Goal: Task Accomplishment & Management: Use online tool/utility

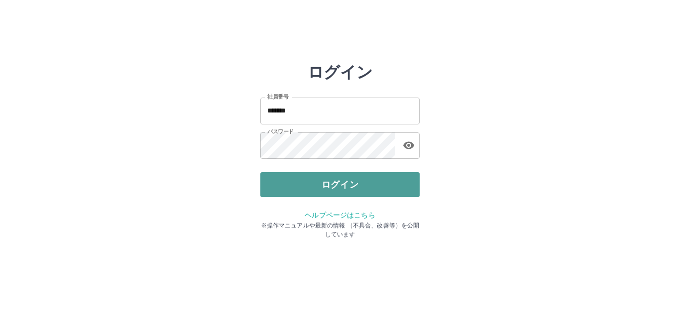
click at [320, 184] on button "ログイン" at bounding box center [339, 184] width 159 height 25
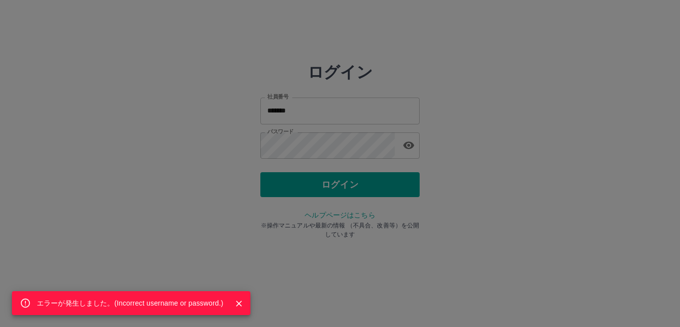
click at [325, 149] on div "エラーが発生しました。( Incorrect username or password. )" at bounding box center [340, 163] width 680 height 327
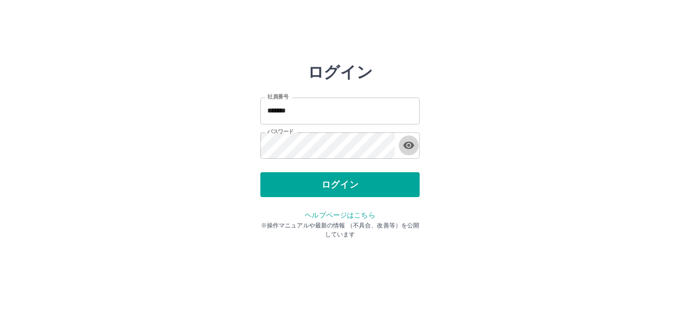
click at [410, 147] on icon "button" at bounding box center [409, 145] width 12 height 12
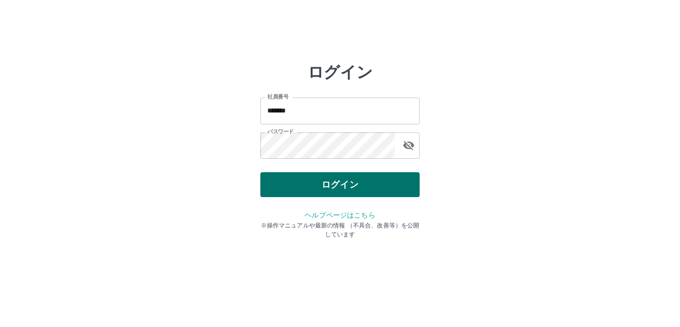
click at [340, 184] on button "ログイン" at bounding box center [339, 184] width 159 height 25
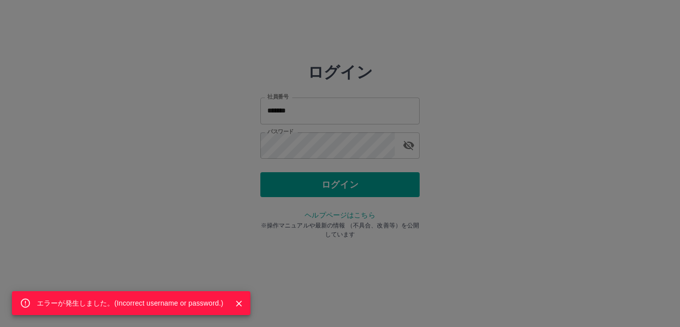
click at [333, 109] on div "エラーが発生しました。( Incorrect username or password. )" at bounding box center [340, 163] width 680 height 327
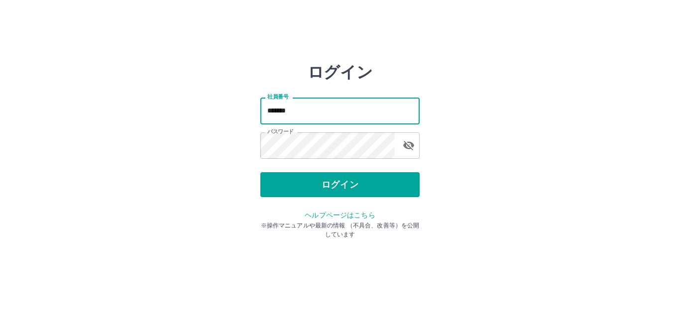
click at [318, 111] on input "*******" at bounding box center [339, 111] width 159 height 26
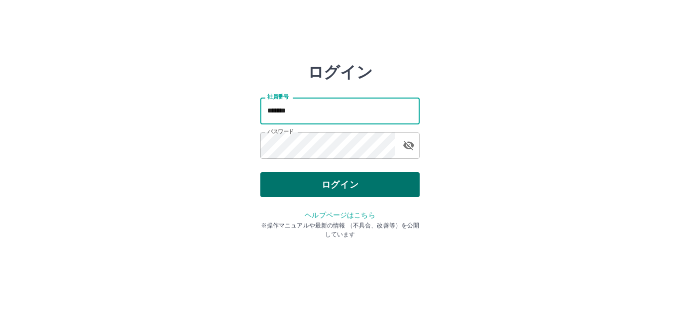
type input "*******"
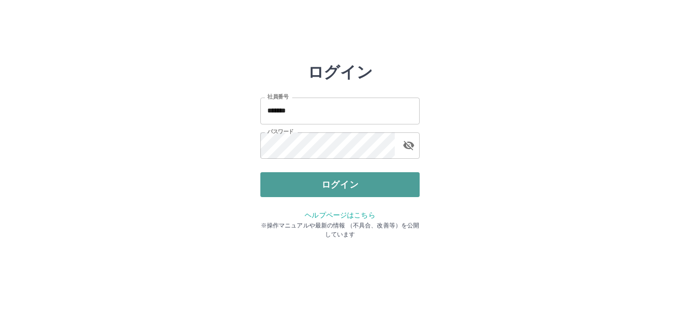
click at [316, 184] on button "ログイン" at bounding box center [339, 184] width 159 height 25
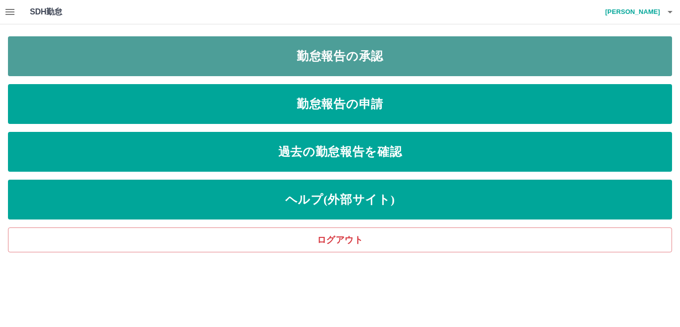
click at [271, 52] on link "勤怠報告の承認" at bounding box center [340, 56] width 664 height 40
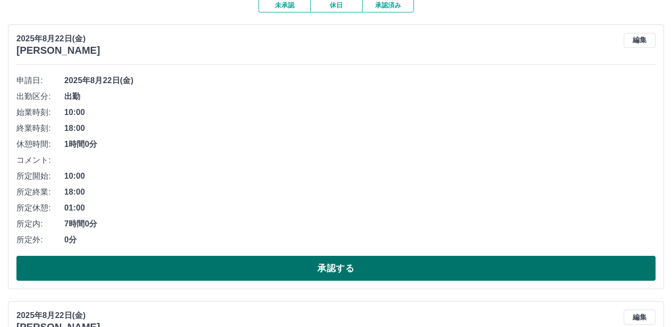
scroll to position [199, 0]
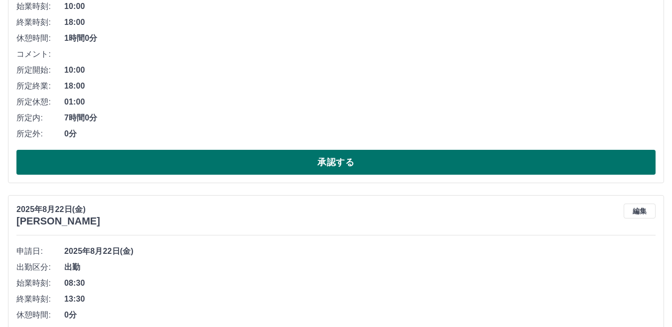
click at [283, 156] on button "承認する" at bounding box center [335, 162] width 639 height 25
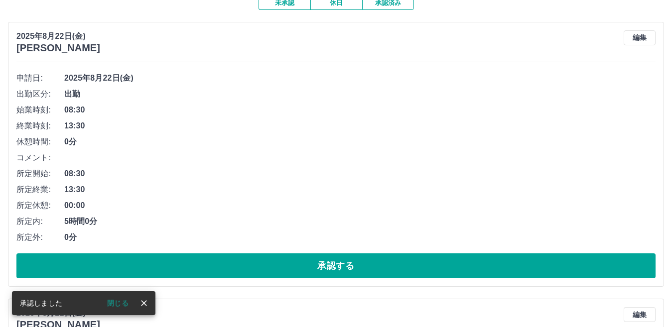
scroll to position [149, 0]
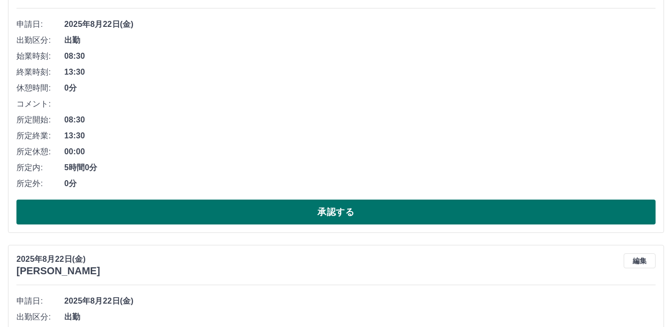
click at [245, 207] on button "承認する" at bounding box center [335, 212] width 639 height 25
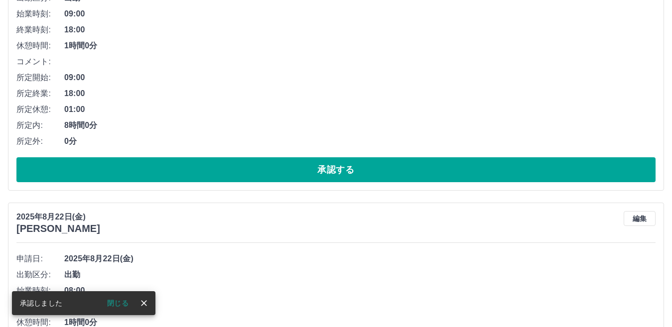
scroll to position [199, 0]
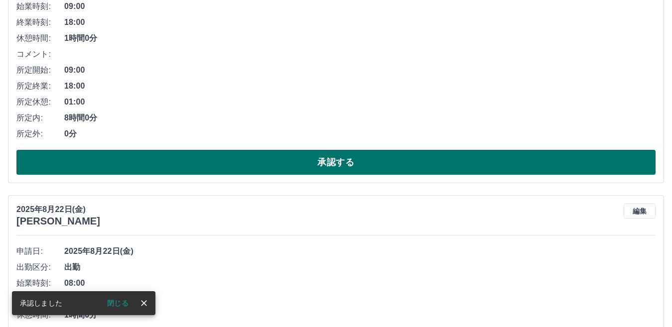
click at [360, 166] on button "承認する" at bounding box center [335, 162] width 639 height 25
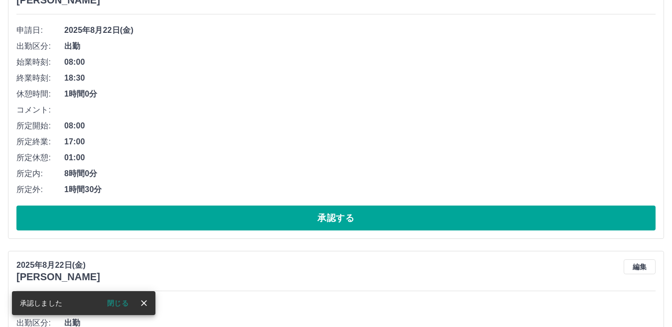
scroll to position [149, 0]
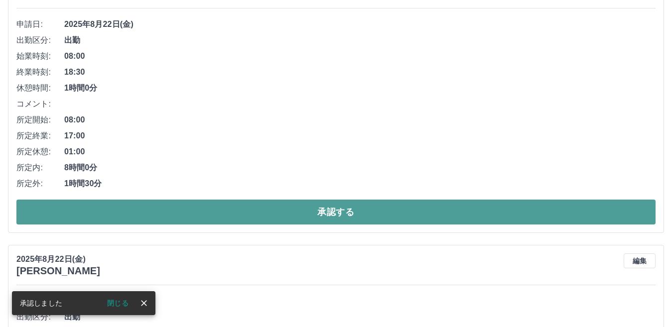
click at [338, 210] on button "承認する" at bounding box center [335, 212] width 639 height 25
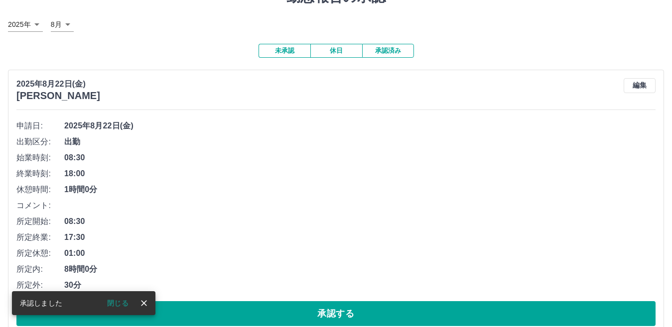
scroll to position [100, 0]
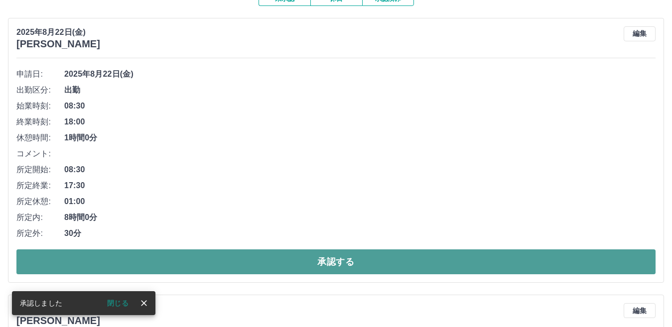
click at [321, 257] on button "承認する" at bounding box center [335, 261] width 639 height 25
click at [297, 262] on button "承認する" at bounding box center [335, 261] width 639 height 25
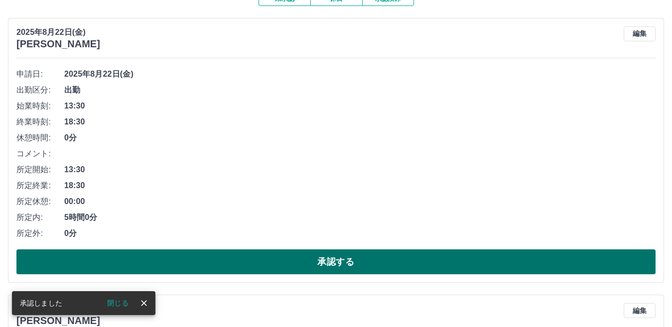
click at [277, 262] on button "承認する" at bounding box center [335, 261] width 639 height 25
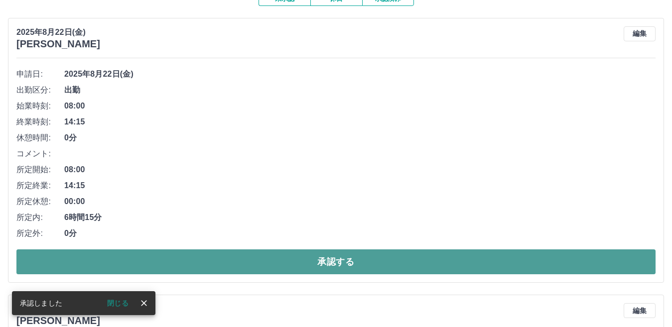
click at [253, 257] on button "承認する" at bounding box center [335, 261] width 639 height 25
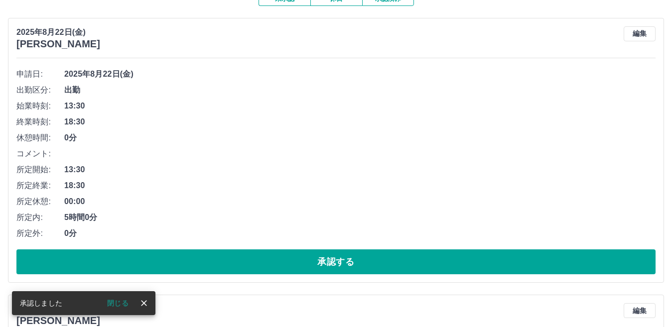
click at [253, 257] on button "承認する" at bounding box center [335, 261] width 639 height 25
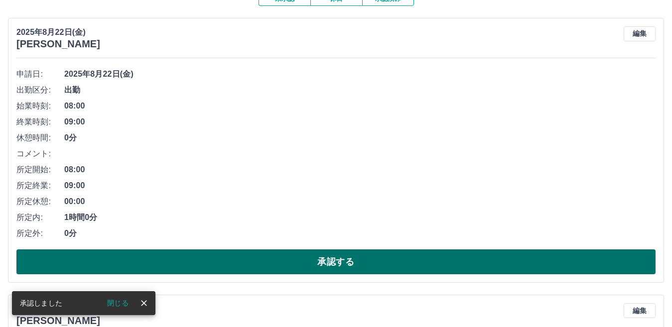
click at [253, 258] on button "承認する" at bounding box center [335, 261] width 639 height 25
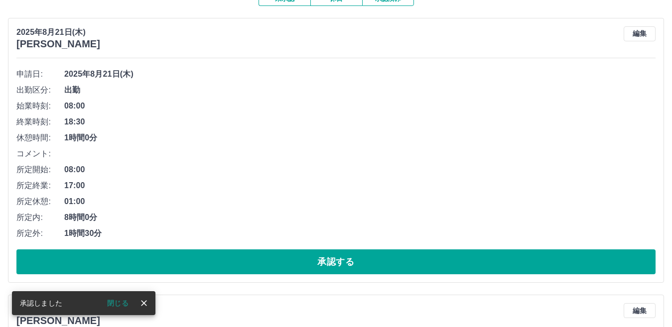
click at [253, 258] on button "承認する" at bounding box center [335, 261] width 639 height 25
click at [253, 259] on button "承認する" at bounding box center [335, 261] width 639 height 25
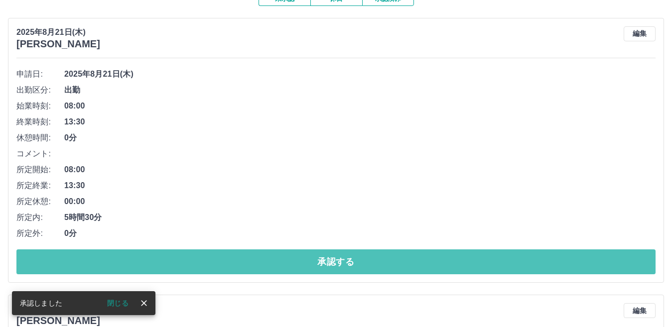
click at [253, 259] on button "承認する" at bounding box center [335, 261] width 639 height 25
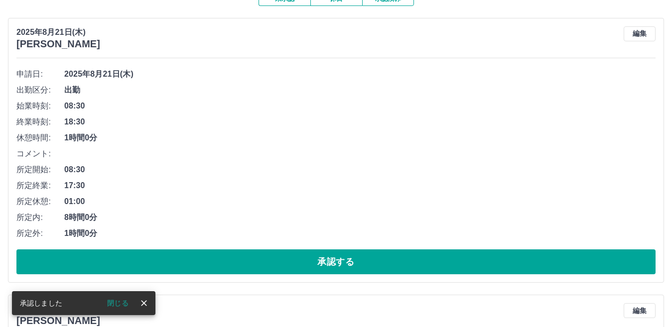
click at [253, 259] on button "承認する" at bounding box center [335, 261] width 639 height 25
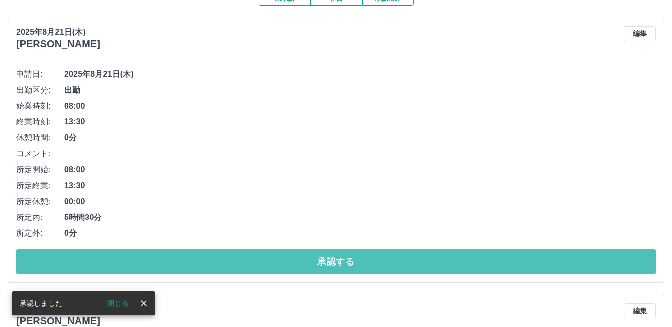
click at [253, 259] on button "承認する" at bounding box center [335, 261] width 639 height 25
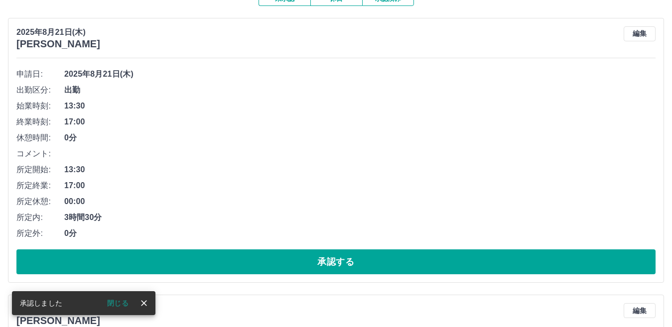
click at [253, 259] on button "承認する" at bounding box center [335, 261] width 639 height 25
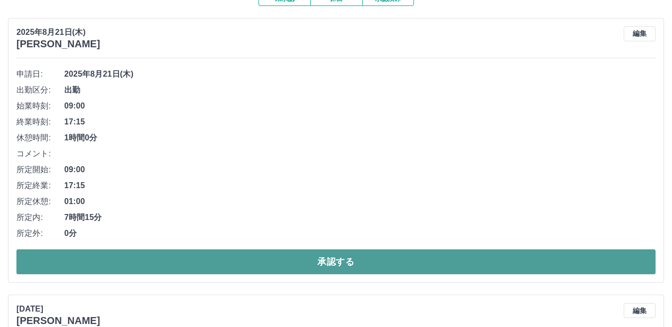
click at [249, 258] on button "承認する" at bounding box center [335, 261] width 639 height 25
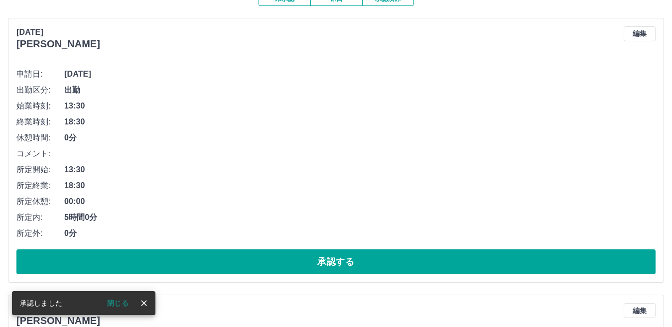
click at [249, 258] on button "承認する" at bounding box center [335, 261] width 639 height 25
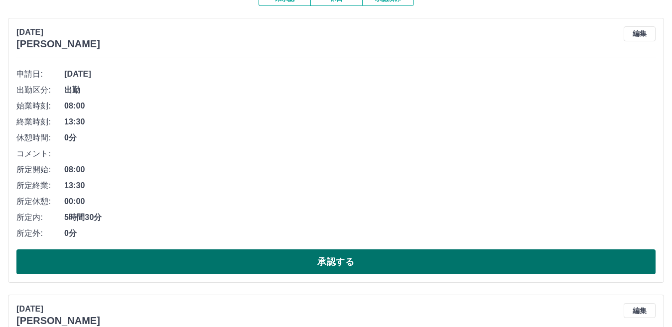
click at [249, 259] on button "承認する" at bounding box center [335, 261] width 639 height 25
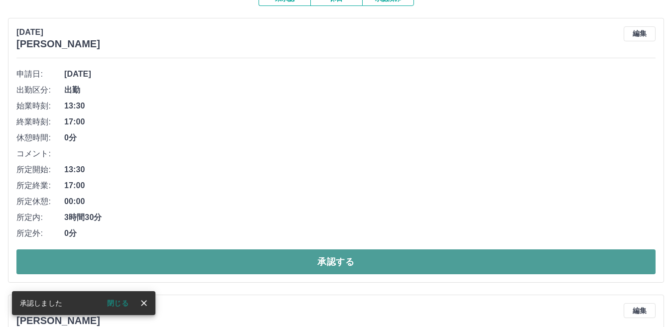
click at [171, 259] on button "承認する" at bounding box center [335, 261] width 639 height 25
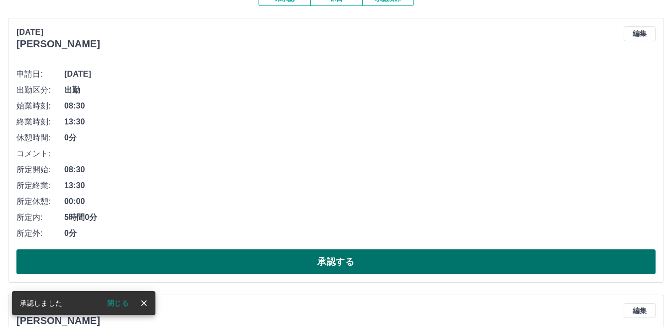
click at [175, 259] on button "承認する" at bounding box center [335, 261] width 639 height 25
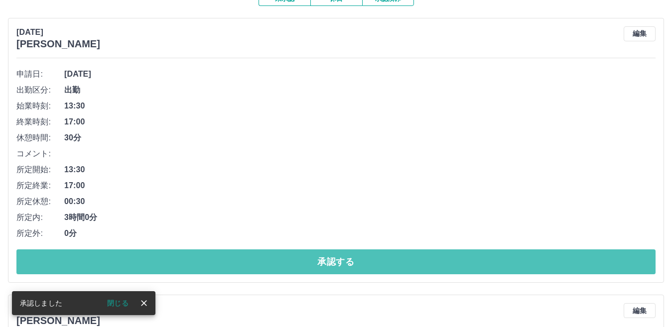
click at [175, 259] on button "承認する" at bounding box center [335, 261] width 639 height 25
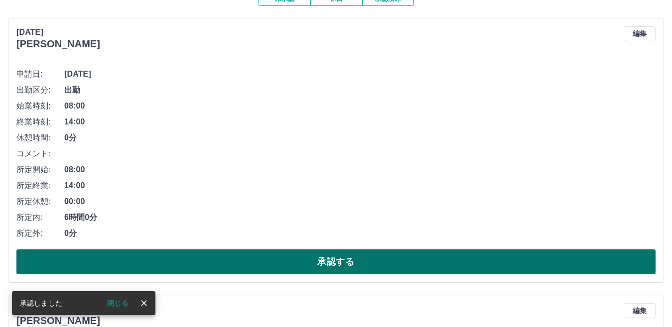
click at [162, 255] on button "承認する" at bounding box center [335, 261] width 639 height 25
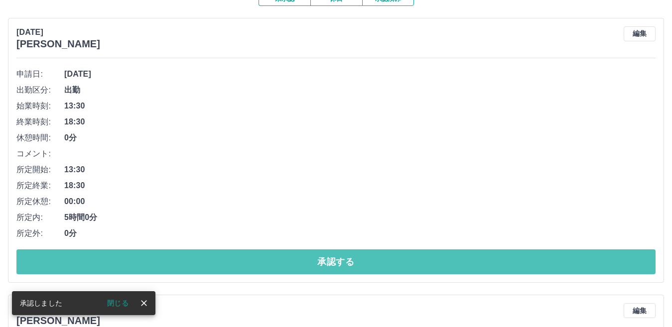
click at [162, 256] on button "承認する" at bounding box center [335, 261] width 639 height 25
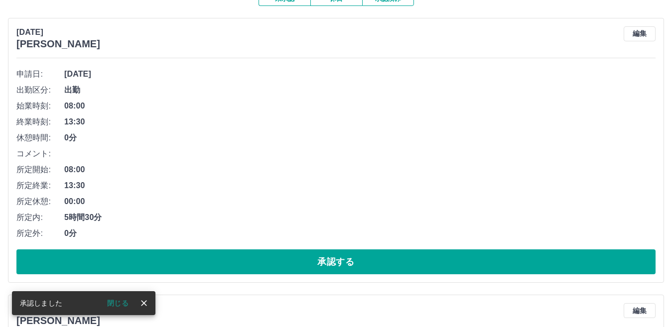
click at [187, 260] on button "承認する" at bounding box center [335, 261] width 639 height 25
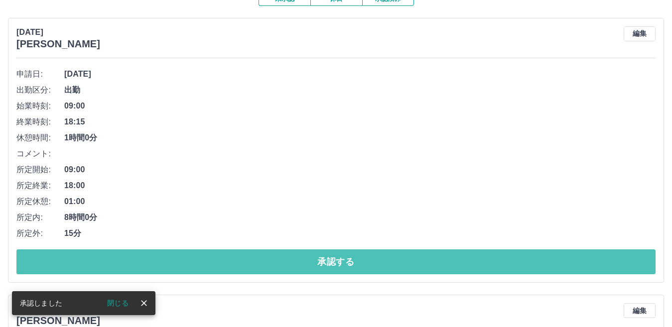
click at [187, 260] on button "承認する" at bounding box center [335, 261] width 639 height 25
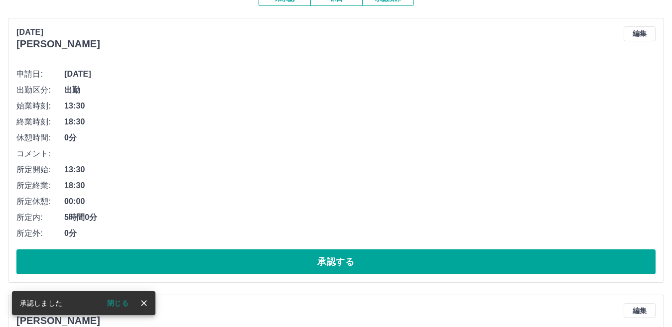
click at [187, 260] on button "承認する" at bounding box center [335, 261] width 639 height 25
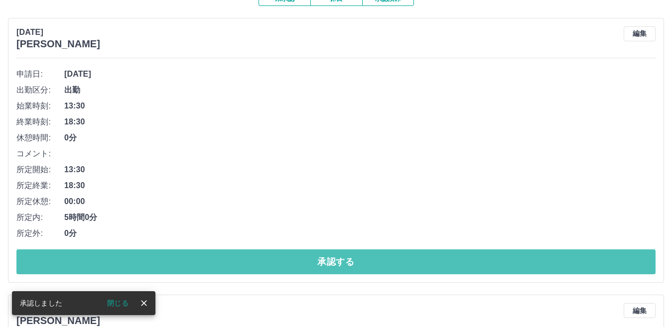
click at [187, 260] on button "承認する" at bounding box center [335, 261] width 639 height 25
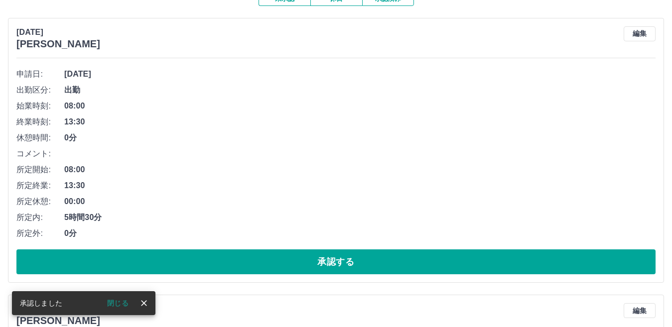
click at [187, 261] on button "承認する" at bounding box center [335, 261] width 639 height 25
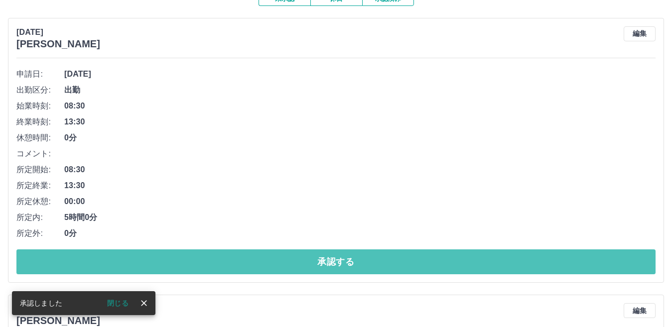
click at [187, 261] on button "承認する" at bounding box center [335, 261] width 639 height 25
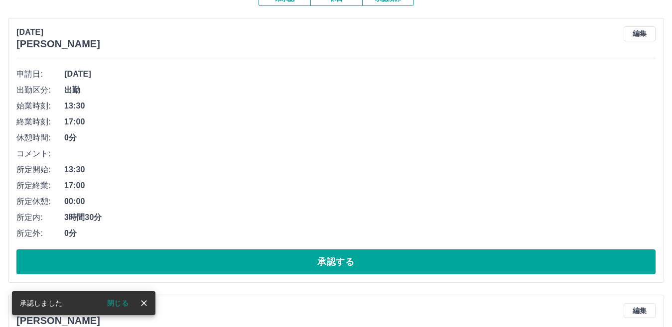
click at [187, 261] on button "承認する" at bounding box center [335, 261] width 639 height 25
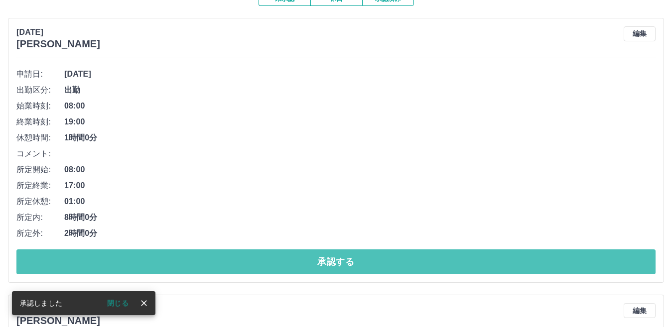
click at [187, 261] on button "承認する" at bounding box center [335, 261] width 639 height 25
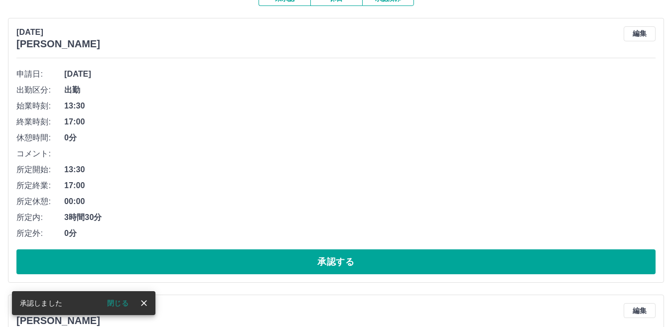
click at [187, 261] on button "承認する" at bounding box center [335, 261] width 639 height 25
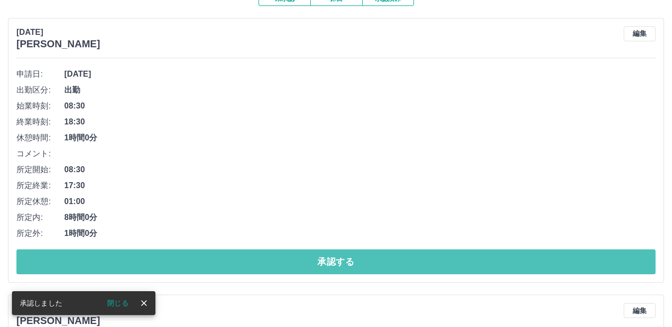
click at [188, 261] on button "承認する" at bounding box center [335, 261] width 639 height 25
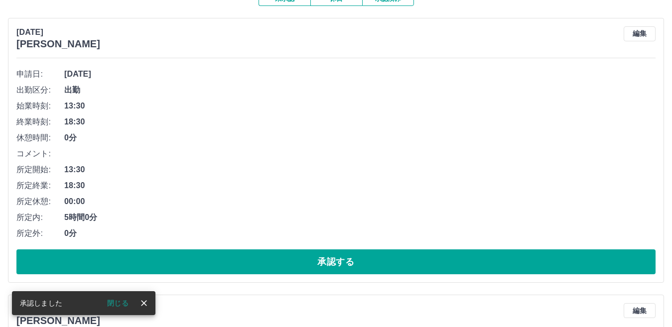
click at [188, 261] on button "承認する" at bounding box center [335, 261] width 639 height 25
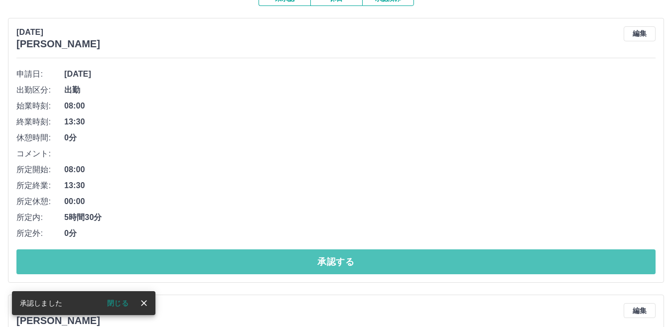
click at [187, 262] on button "承認する" at bounding box center [335, 261] width 639 height 25
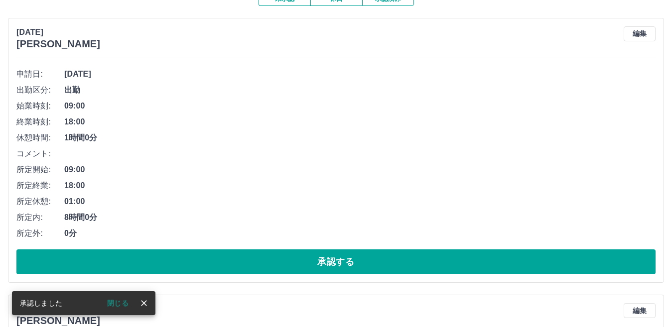
click at [187, 262] on button "承認する" at bounding box center [335, 261] width 639 height 25
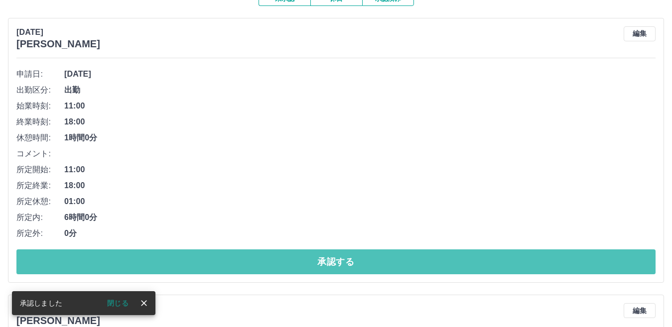
click at [187, 262] on button "承認する" at bounding box center [335, 261] width 639 height 25
click at [186, 264] on button "承認する" at bounding box center [335, 261] width 639 height 25
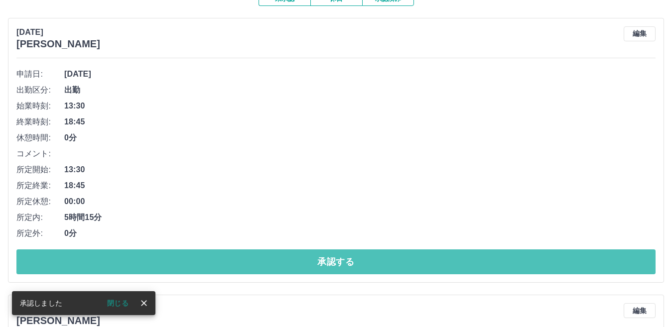
click at [186, 264] on button "承認する" at bounding box center [335, 261] width 639 height 25
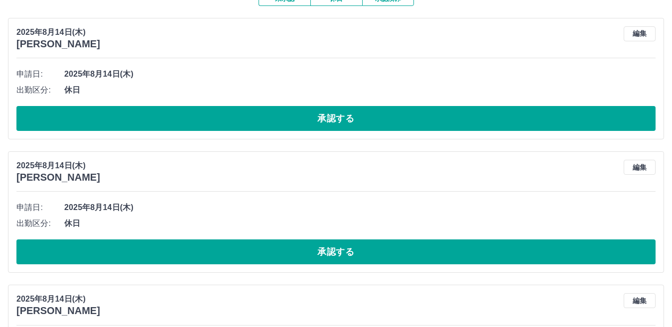
scroll to position [0, 0]
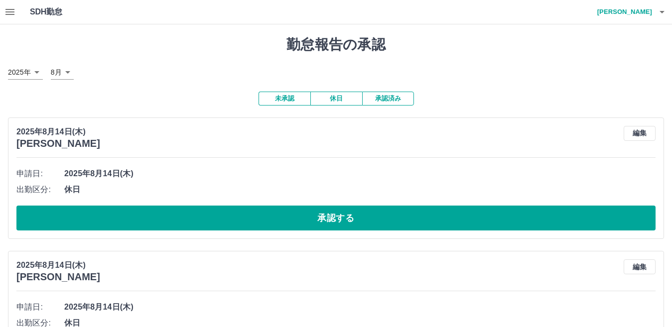
click at [341, 100] on button "休日" at bounding box center [336, 99] width 52 height 14
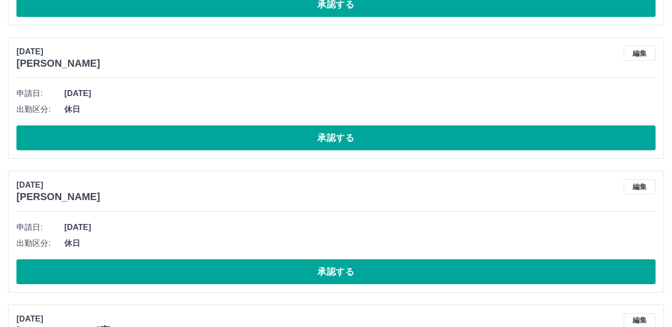
scroll to position [3187, 0]
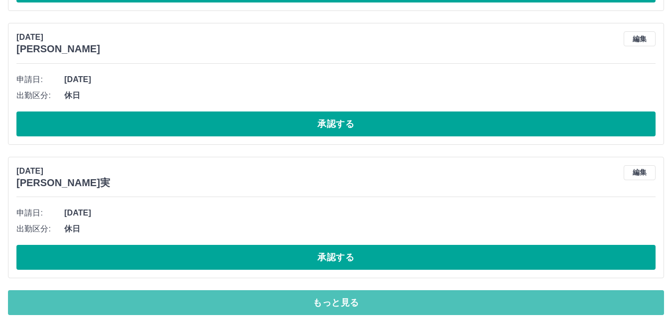
click at [391, 303] on button "もっと見る" at bounding box center [336, 302] width 656 height 25
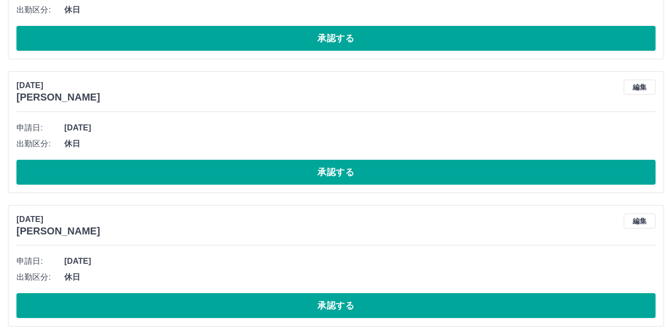
scroll to position [6527, 0]
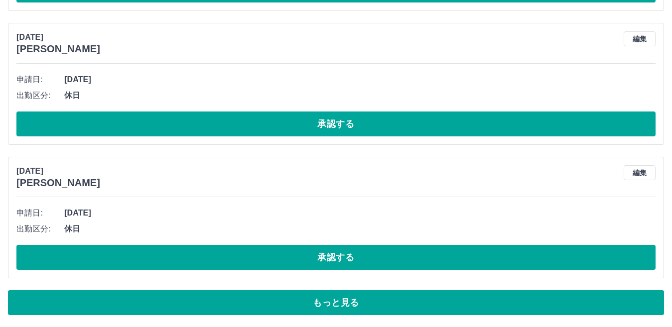
click at [400, 299] on button "もっと見る" at bounding box center [336, 302] width 656 height 25
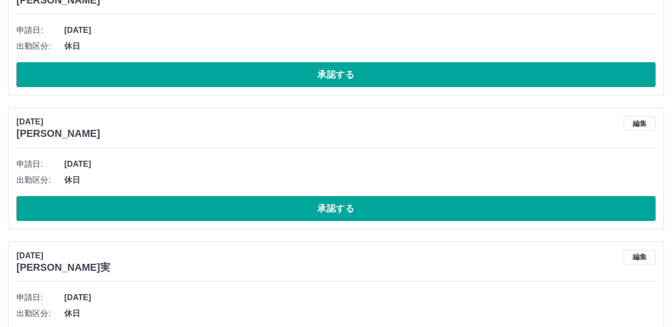
scroll to position [0, 0]
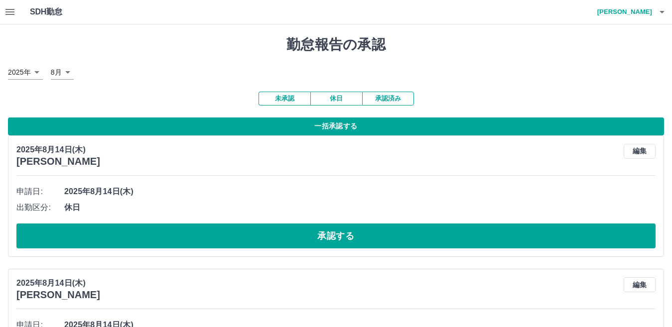
click at [356, 121] on button "一括承認する" at bounding box center [336, 127] width 656 height 18
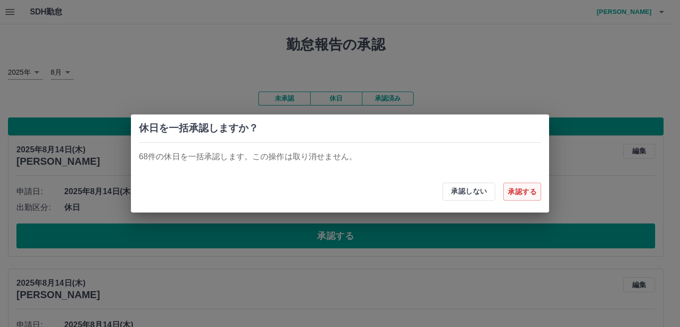
click at [518, 187] on button "承認する" at bounding box center [522, 192] width 38 height 18
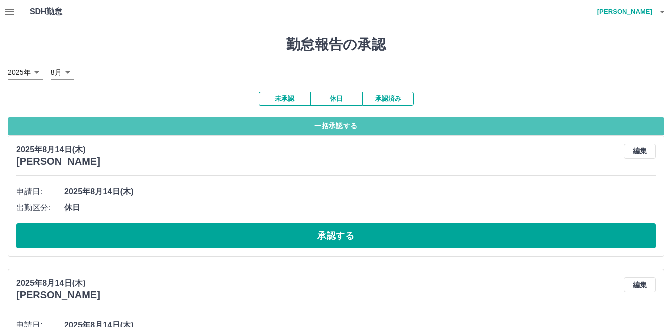
click at [373, 128] on button "一括承認する" at bounding box center [336, 127] width 656 height 18
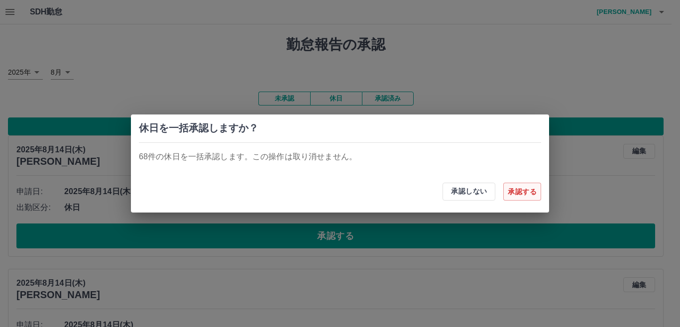
click at [513, 189] on button "承認する" at bounding box center [522, 192] width 38 height 18
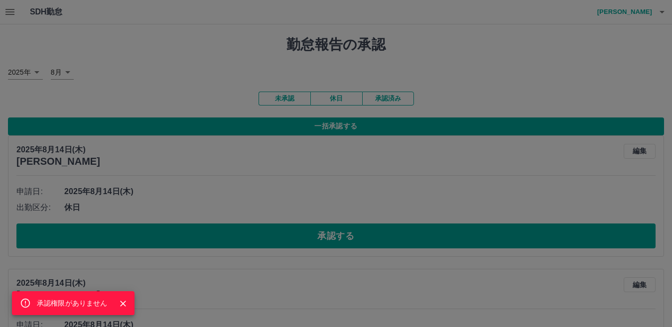
click at [419, 112] on div "承認権限がありません" at bounding box center [336, 163] width 672 height 327
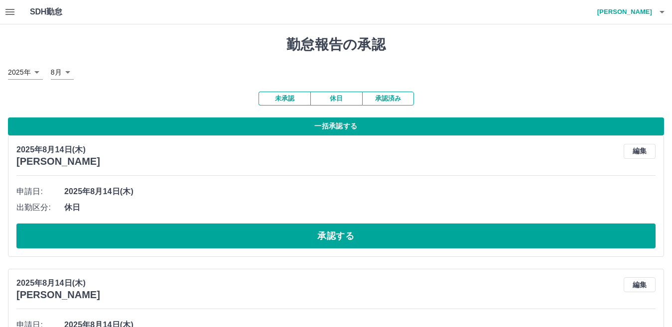
click at [348, 124] on button "一括承認する" at bounding box center [336, 127] width 656 height 18
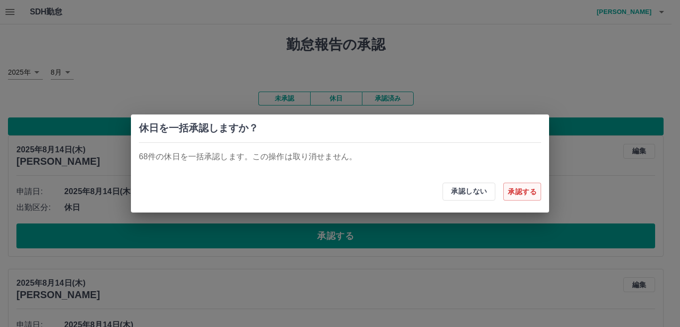
click at [521, 189] on button "承認する" at bounding box center [522, 192] width 38 height 18
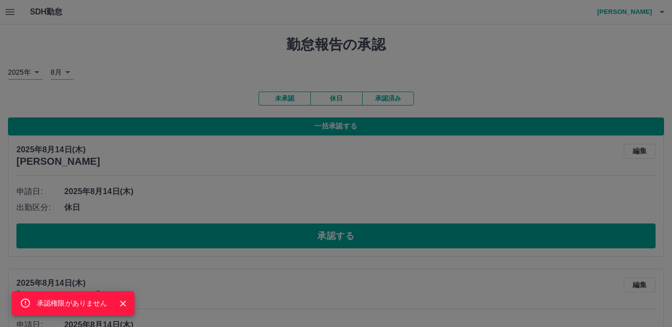
click at [278, 107] on div "承認権限がありません" at bounding box center [336, 163] width 672 height 327
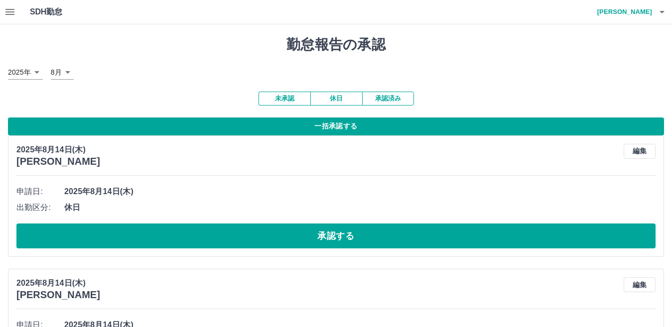
click at [270, 99] on button "未承認" at bounding box center [284, 99] width 52 height 14
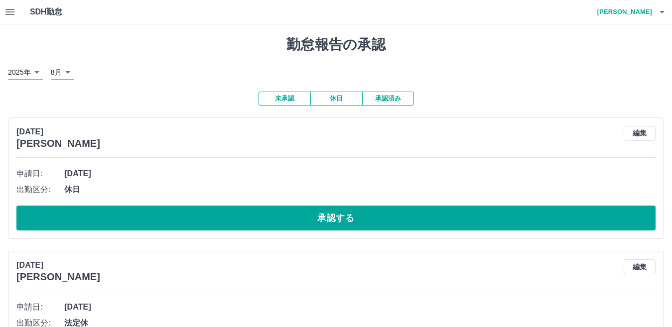
click at [333, 102] on button "休日" at bounding box center [336, 99] width 52 height 14
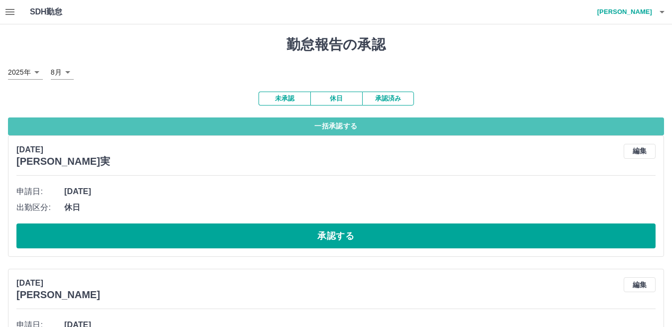
click at [340, 126] on button "一括承認する" at bounding box center [336, 127] width 656 height 18
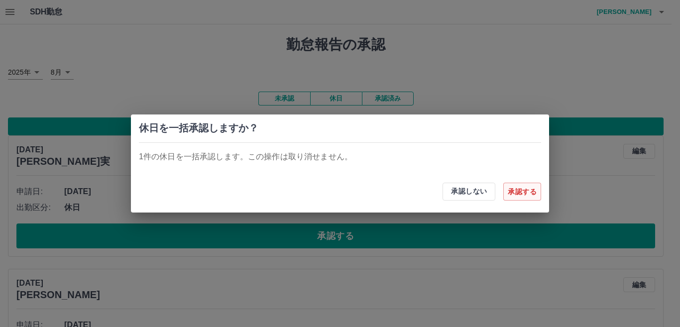
click at [517, 191] on button "承認する" at bounding box center [522, 192] width 38 height 18
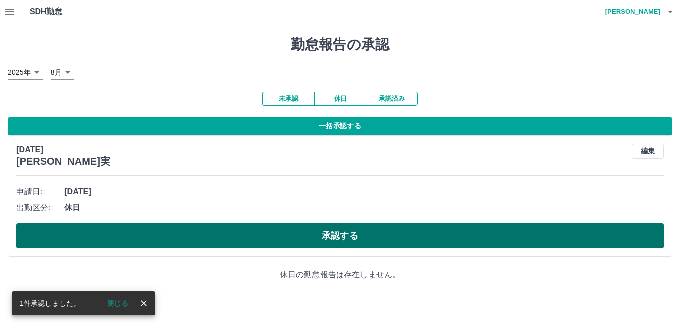
click at [383, 236] on button "承認する" at bounding box center [339, 236] width 647 height 25
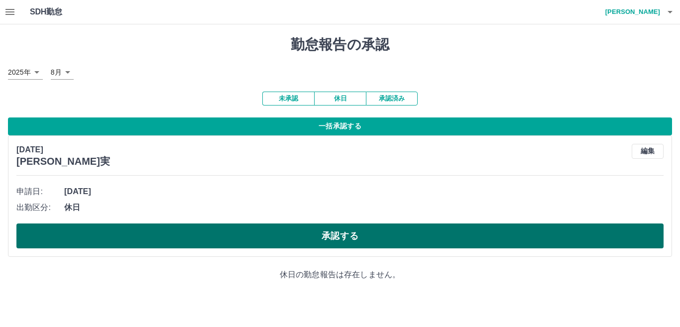
click at [397, 234] on button "承認する" at bounding box center [339, 236] width 647 height 25
click at [372, 235] on button "承認する" at bounding box center [339, 236] width 647 height 25
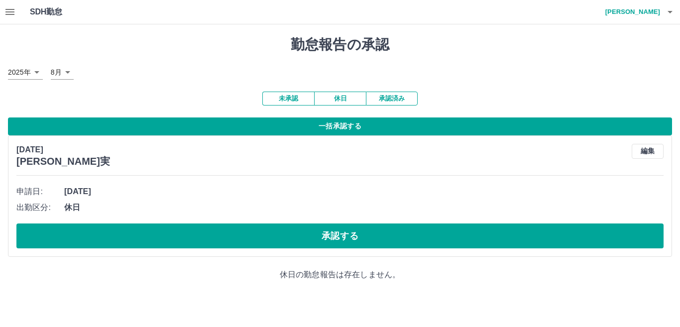
click at [15, 10] on icon "button" at bounding box center [10, 12] width 12 height 12
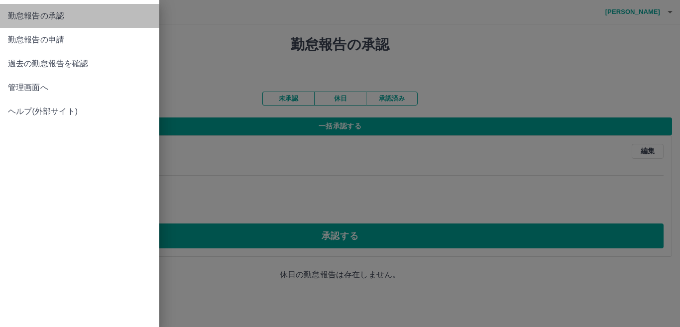
click at [29, 22] on link "勤怠報告の承認" at bounding box center [79, 16] width 159 height 24
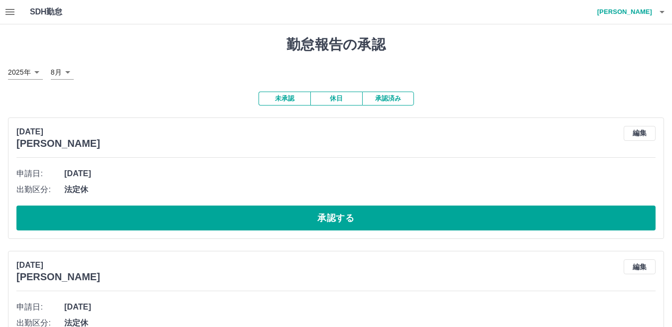
click at [282, 98] on button "未承認" at bounding box center [284, 99] width 52 height 14
click at [339, 106] on button "休日" at bounding box center [336, 99] width 52 height 14
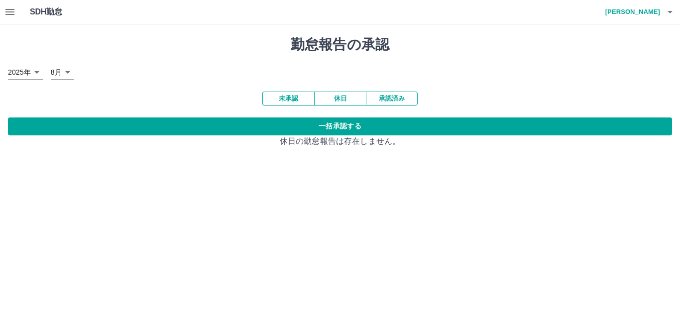
click at [668, 9] on icon "button" at bounding box center [670, 12] width 12 height 12
click at [646, 80] on li "ログアウト" at bounding box center [628, 73] width 88 height 18
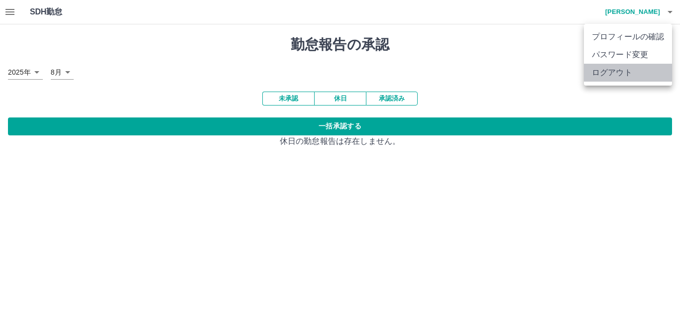
click at [641, 79] on li "ログアウト" at bounding box center [628, 73] width 88 height 18
click at [617, 76] on li "ログアウト" at bounding box center [628, 73] width 88 height 18
click at [547, 52] on div at bounding box center [340, 163] width 680 height 327
